Goal: Download file/media

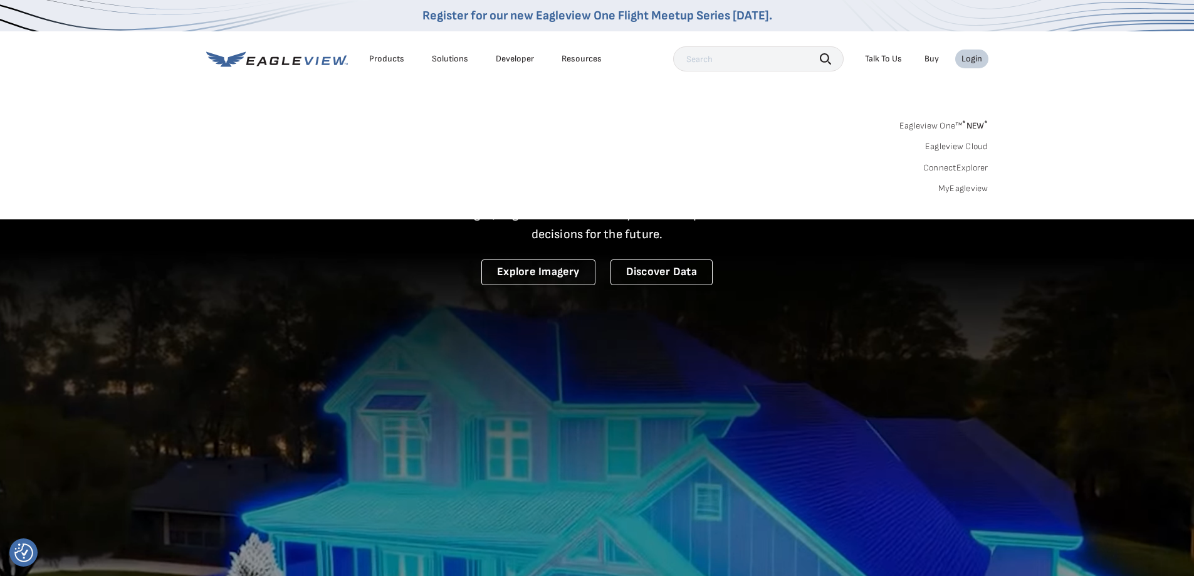
click at [970, 125] on span "* NEW *" at bounding box center [975, 125] width 26 height 11
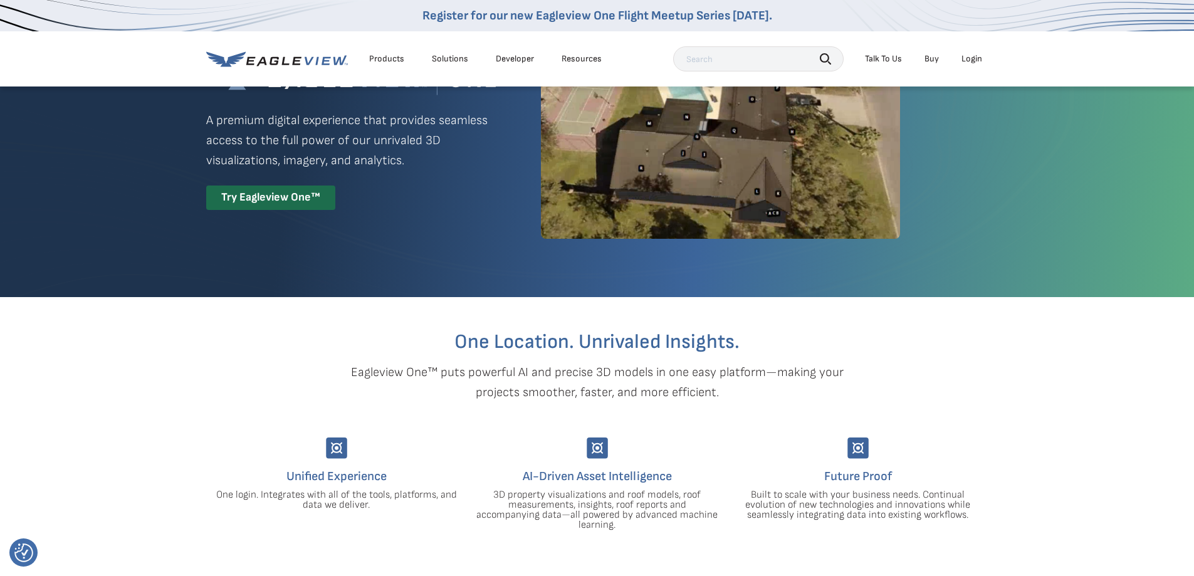
scroll to position [83, 0]
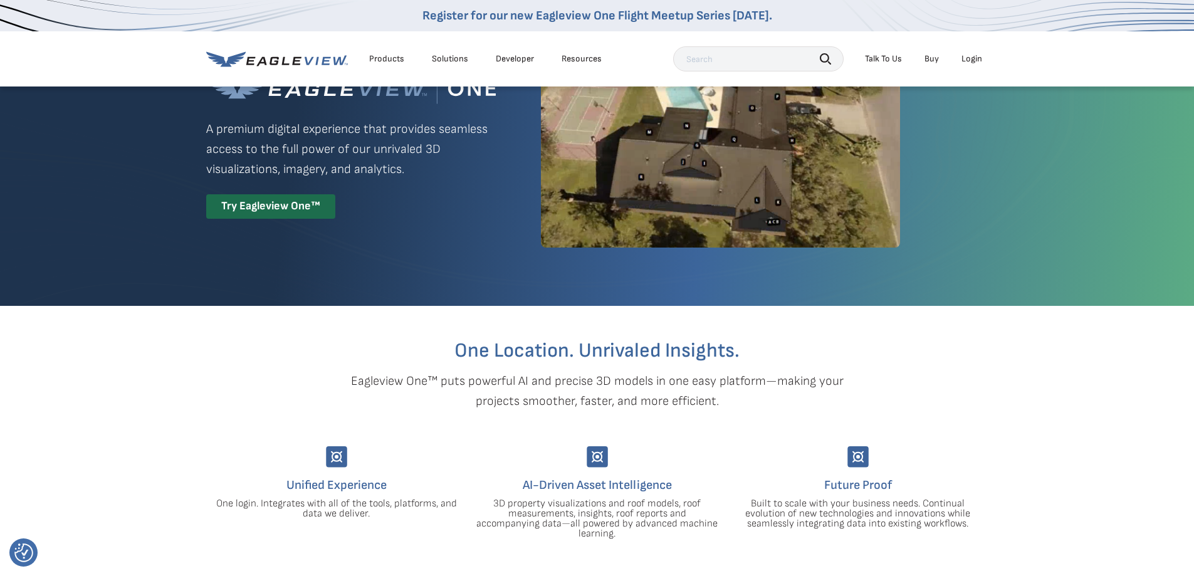
click at [973, 58] on div "Login" at bounding box center [971, 58] width 21 height 11
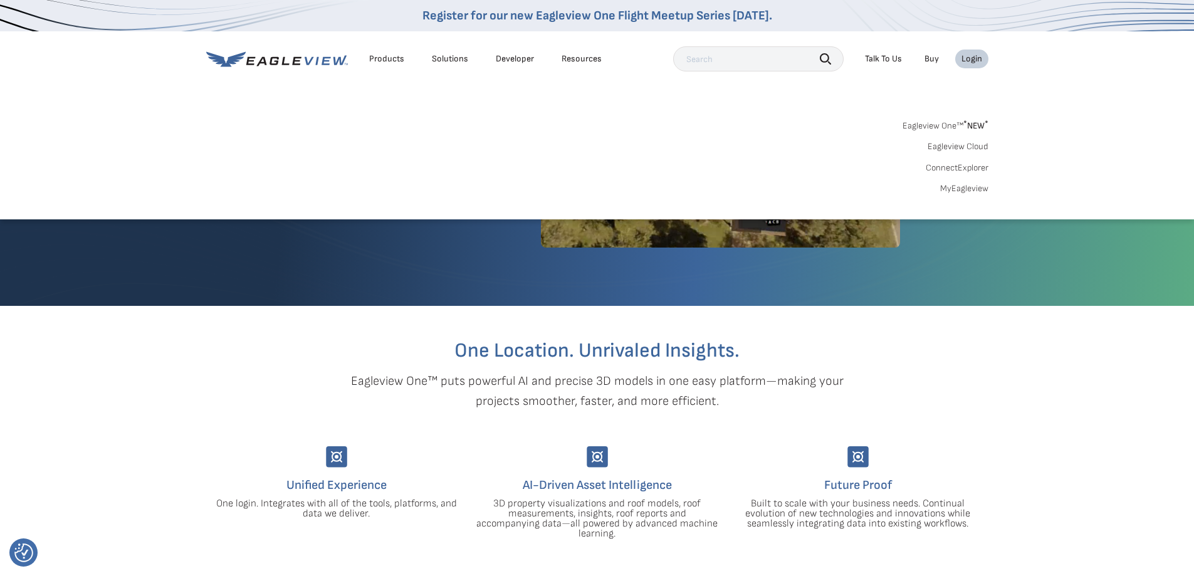
click at [968, 195] on div "Search Products Our Product Areas Imagery 1-Inch GSD Aerial Imagery *" at bounding box center [597, 161] width 1194 height 118
click at [968, 194] on link "MyEagleview" at bounding box center [964, 188] width 48 height 11
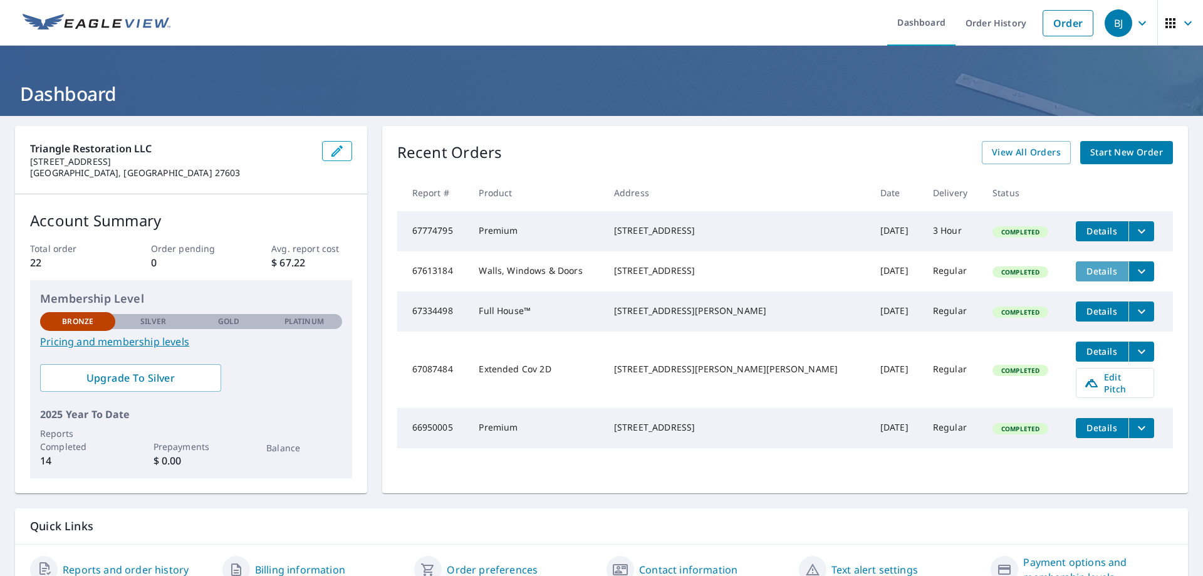
click at [1086, 277] on span "Details" at bounding box center [1103, 271] width 38 height 12
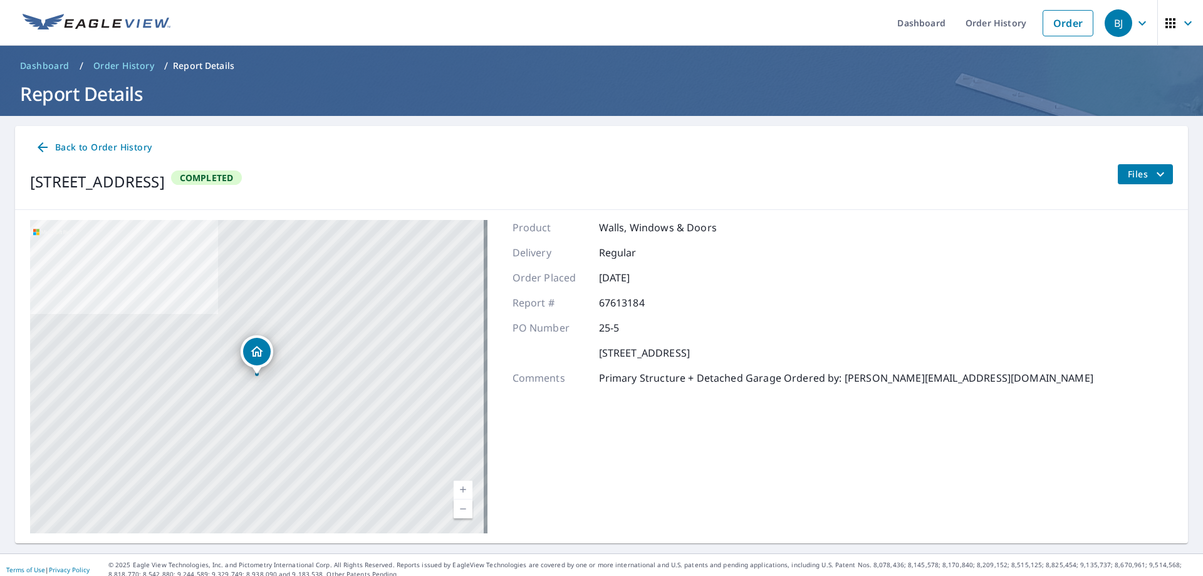
scroll to position [9, 0]
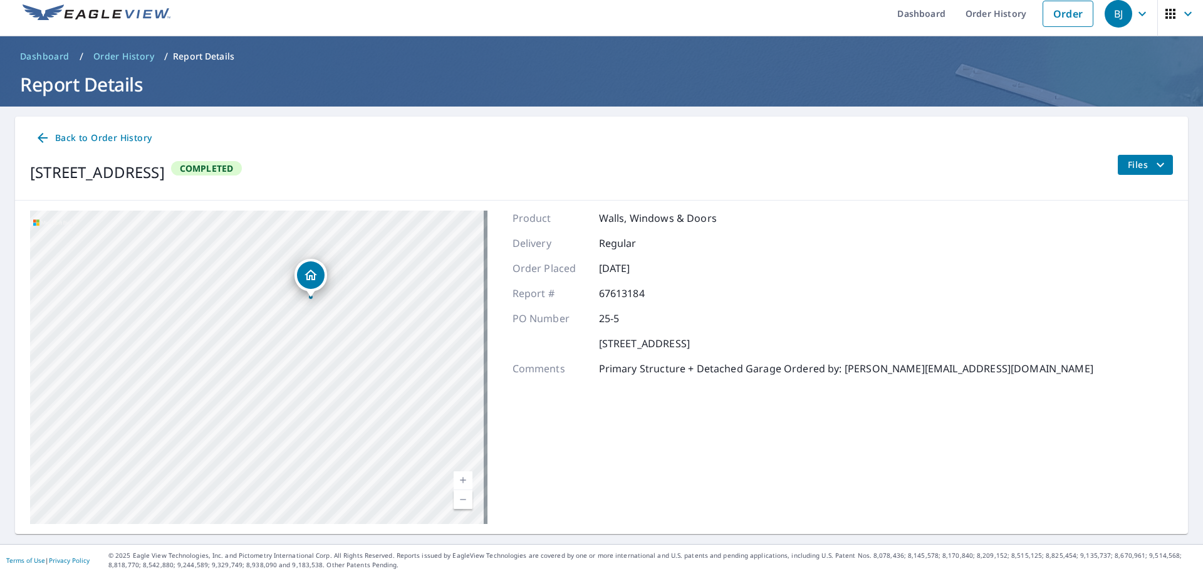
click at [1153, 166] on icon "filesDropdownBtn-67613184" at bounding box center [1160, 164] width 15 height 15
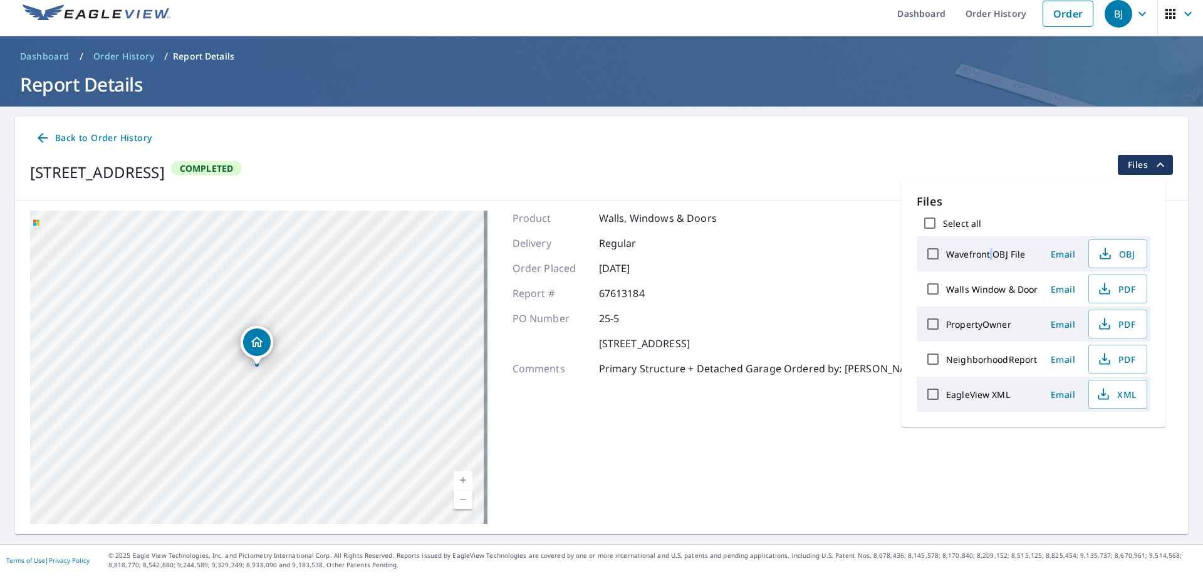
click at [990, 258] on label "Wavefront OBJ File" at bounding box center [985, 254] width 79 height 12
click at [991, 256] on label "Wavefront OBJ File" at bounding box center [985, 254] width 79 height 12
click at [946, 256] on input "Wavefront OBJ File" at bounding box center [933, 254] width 26 height 26
click at [993, 254] on label "Wavefront OBJ File" at bounding box center [985, 254] width 79 height 12
click at [946, 254] on input "Wavefront OBJ File" at bounding box center [933, 254] width 26 height 26
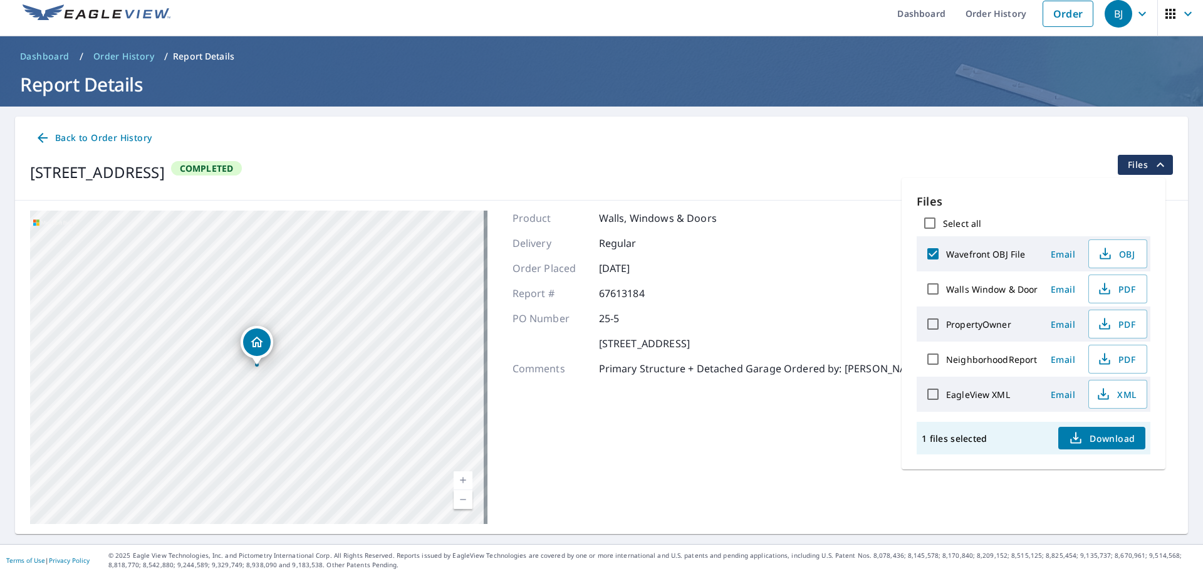
checkbox input "false"
click at [1000, 289] on label "Walls Window & Door" at bounding box center [992, 289] width 92 height 12
click at [946, 289] on input "Walls Window & Door" at bounding box center [933, 289] width 26 height 26
checkbox input "true"
click at [1109, 293] on icon "button" at bounding box center [1104, 292] width 11 height 5
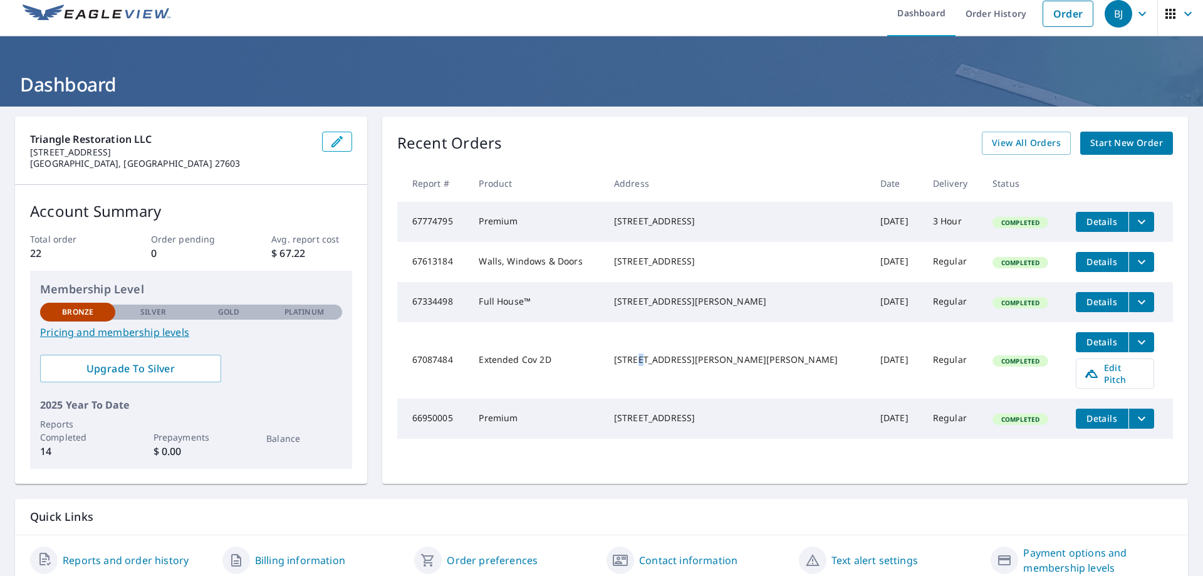
click at [668, 365] on div "[STREET_ADDRESS][PERSON_NAME][PERSON_NAME]" at bounding box center [737, 359] width 246 height 13
click at [666, 364] on div "[STREET_ADDRESS][PERSON_NAME][PERSON_NAME]" at bounding box center [737, 359] width 246 height 13
click at [656, 263] on div "[STREET_ADDRESS]" at bounding box center [737, 261] width 246 height 13
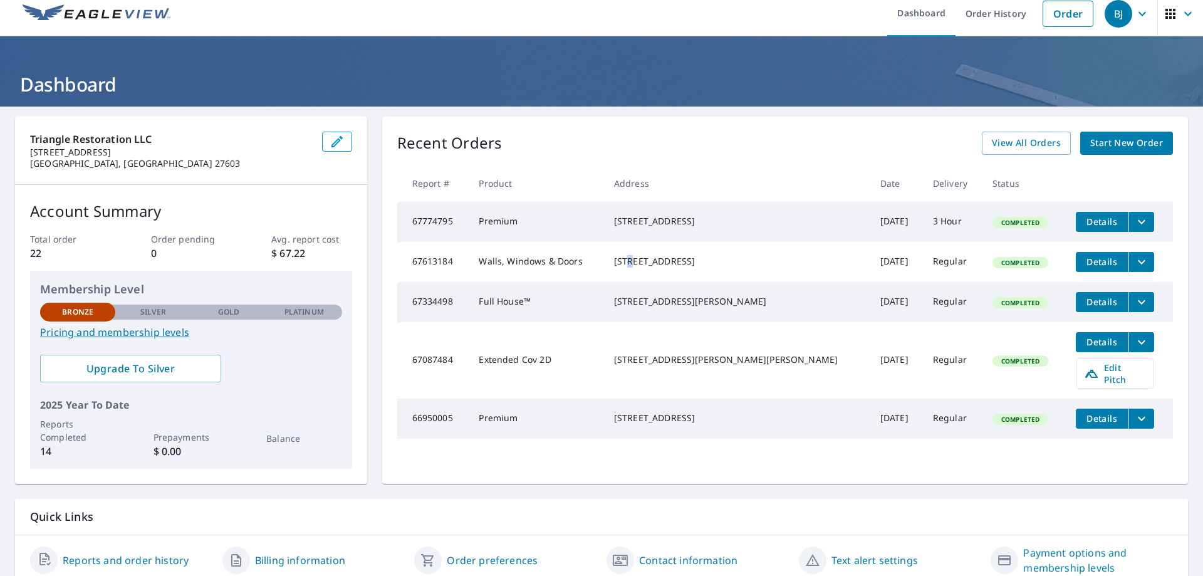
click at [656, 263] on div "[STREET_ADDRESS]" at bounding box center [737, 261] width 246 height 13
